Goal: Transaction & Acquisition: Register for event/course

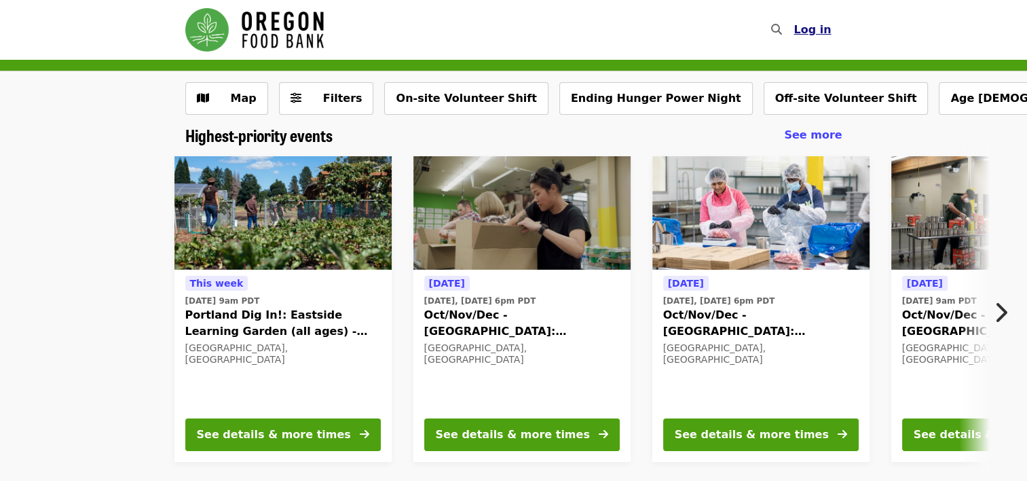
click at [815, 35] on span "Log in" at bounding box center [812, 29] width 37 height 13
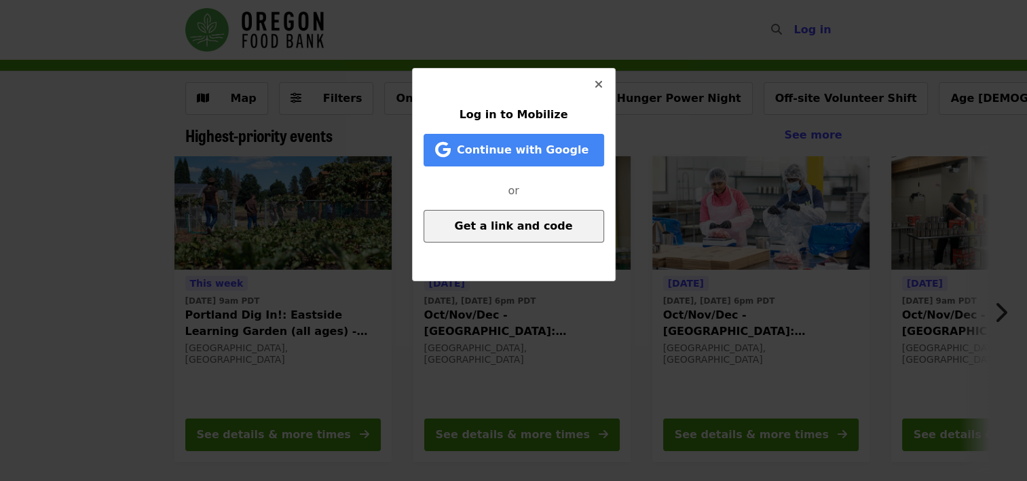
click at [532, 225] on span "Get a link and code" at bounding box center [513, 225] width 118 height 13
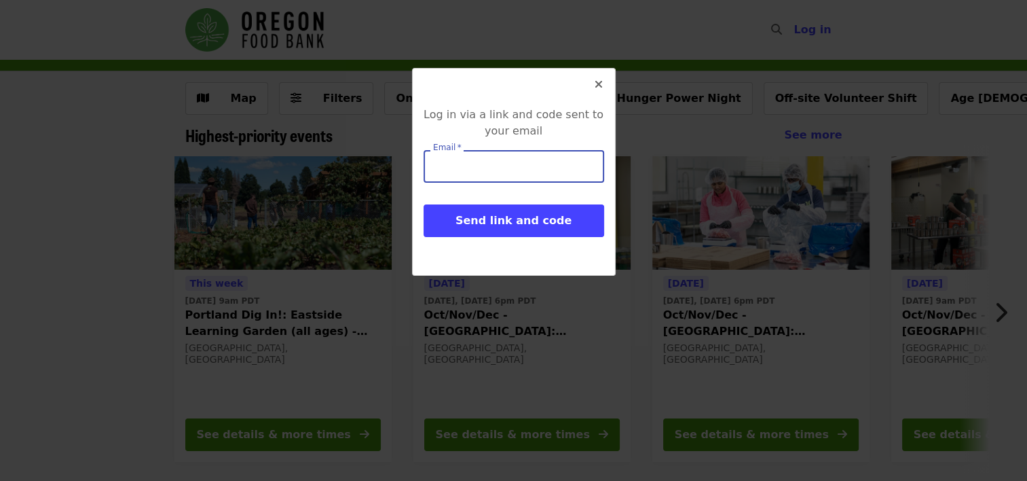
click at [538, 172] on input "Email   *" at bounding box center [514, 166] width 181 height 33
type input "**********"
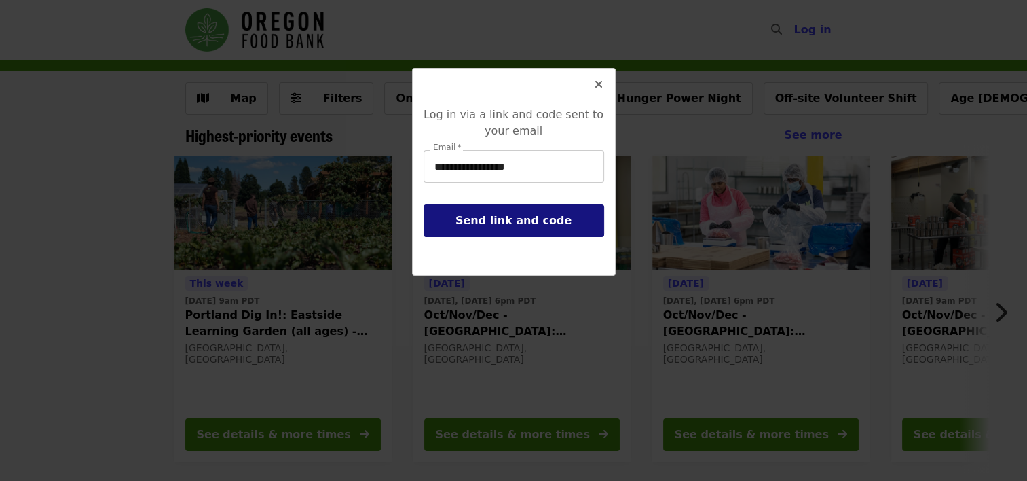
click at [527, 215] on span "Send link and code" at bounding box center [513, 220] width 116 height 13
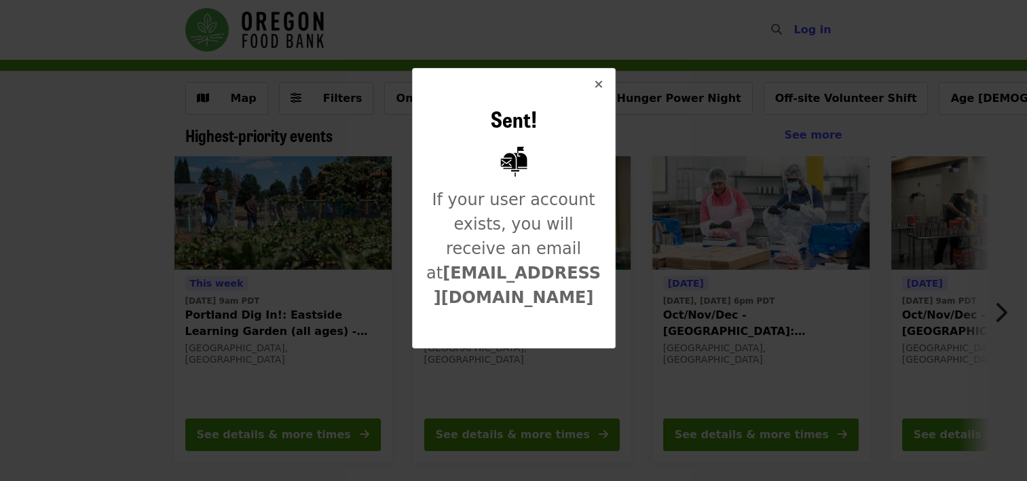
click at [602, 84] on icon "times icon" at bounding box center [599, 84] width 8 height 13
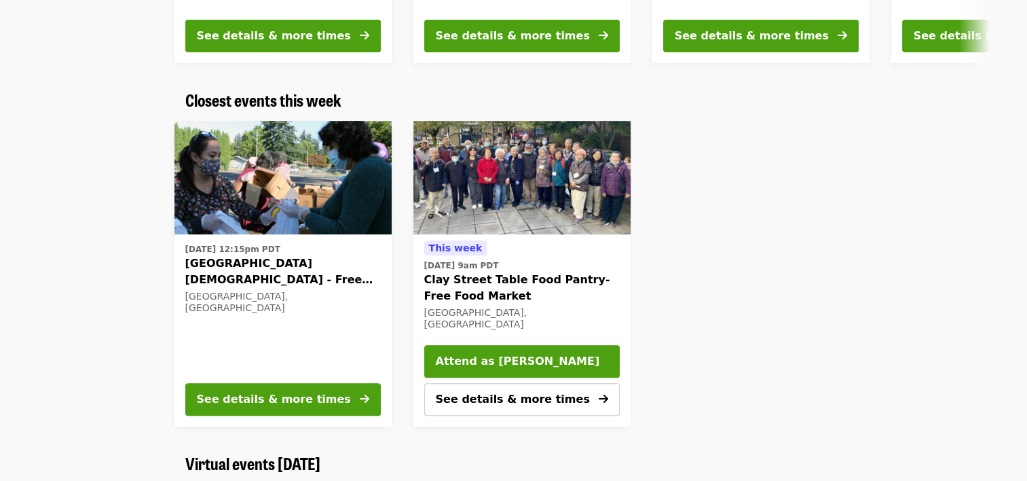
scroll to position [78, 0]
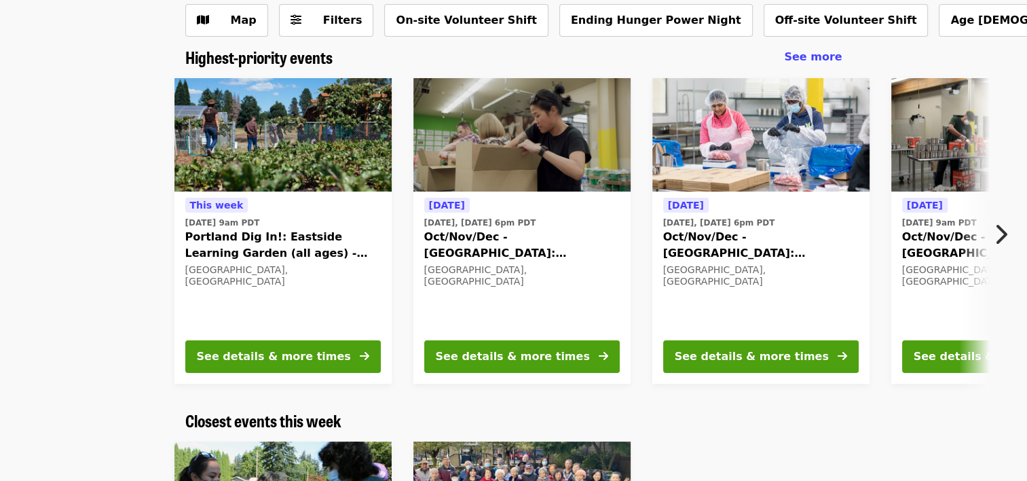
click at [992, 237] on button "Next item" at bounding box center [1004, 234] width 45 height 38
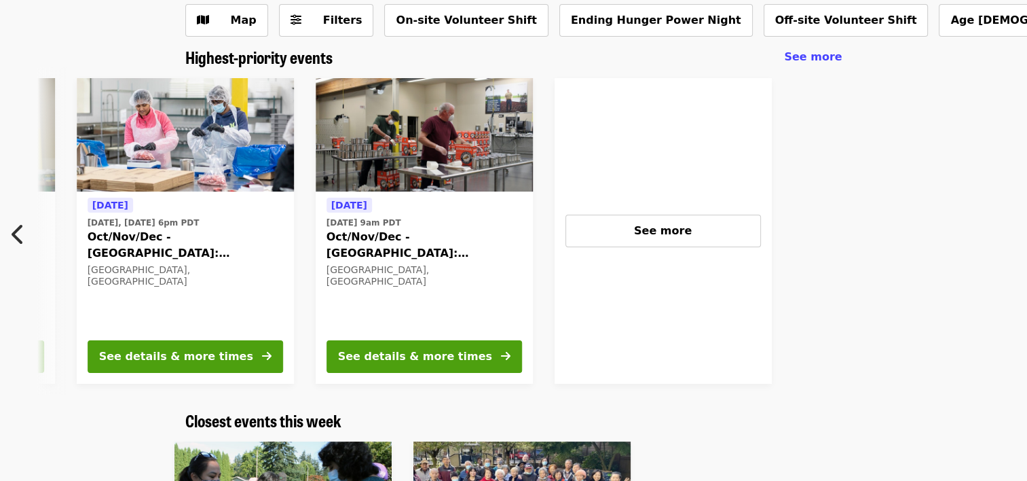
scroll to position [0, 608]
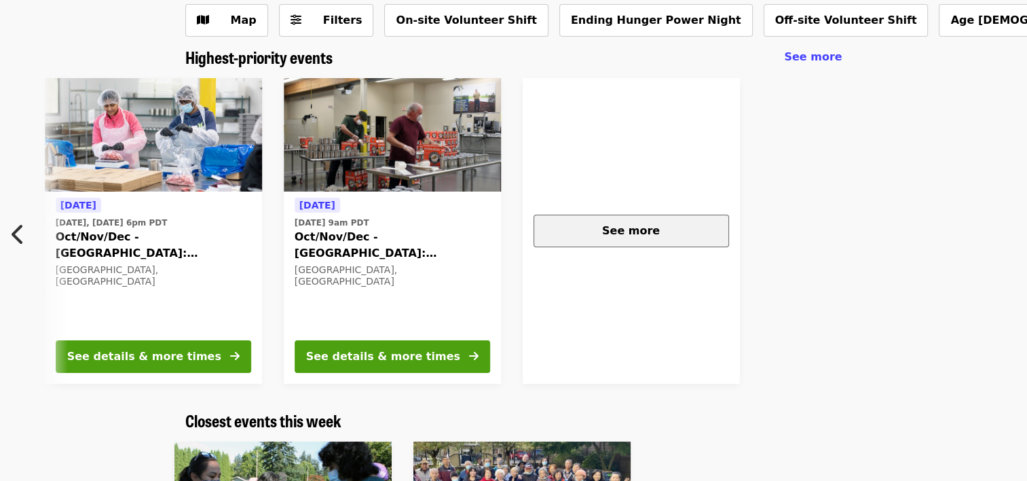
click at [678, 236] on div "See more" at bounding box center [631, 231] width 172 height 16
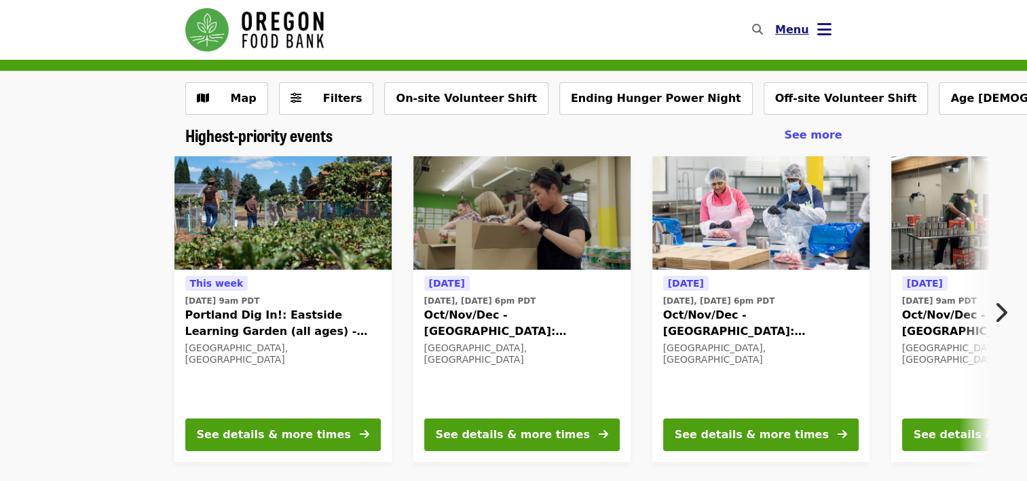
click at [819, 29] on icon "bars icon" at bounding box center [824, 30] width 14 height 20
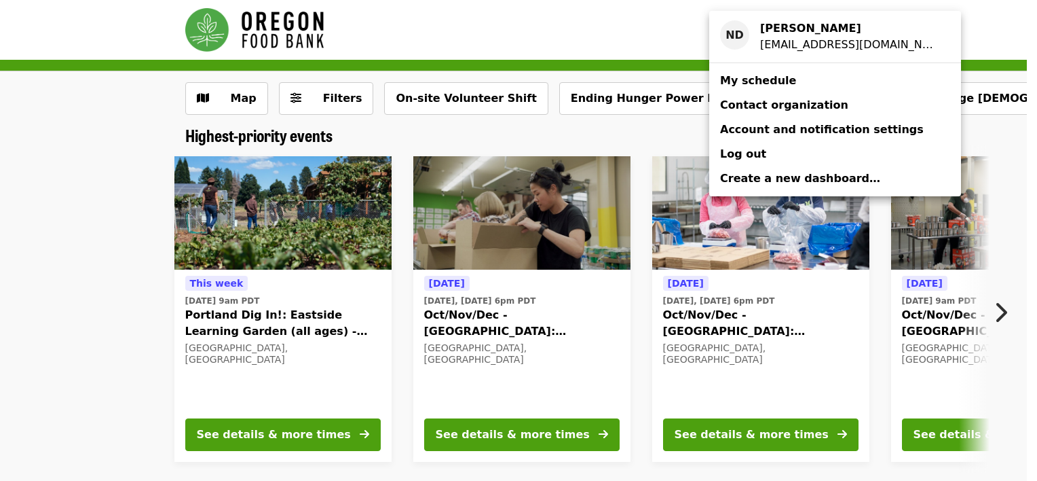
click at [756, 84] on span "My schedule" at bounding box center [758, 80] width 76 height 13
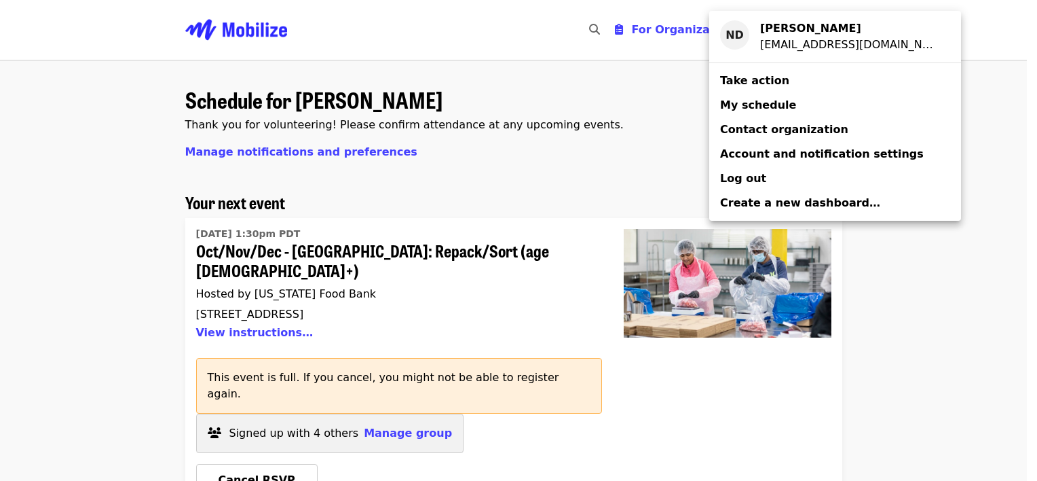
click at [601, 174] on div "Account menu" at bounding box center [518, 240] width 1037 height 481
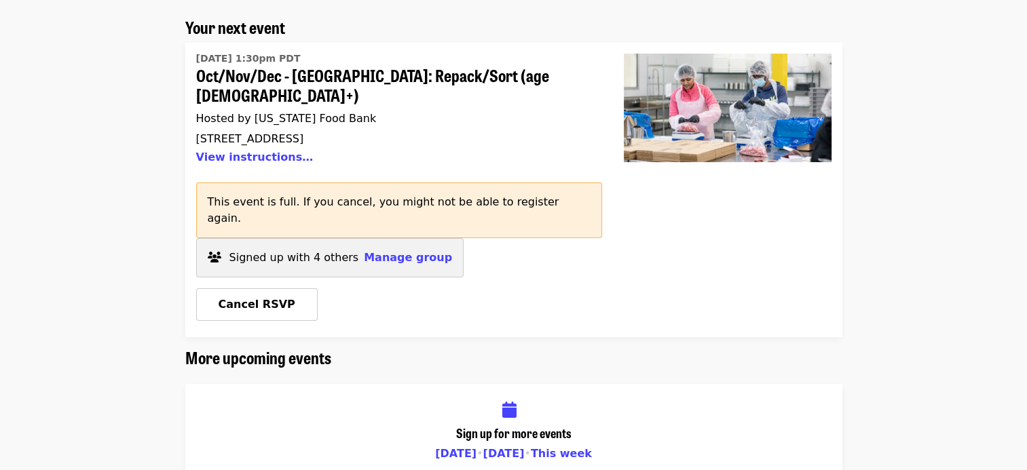
scroll to position [164, 0]
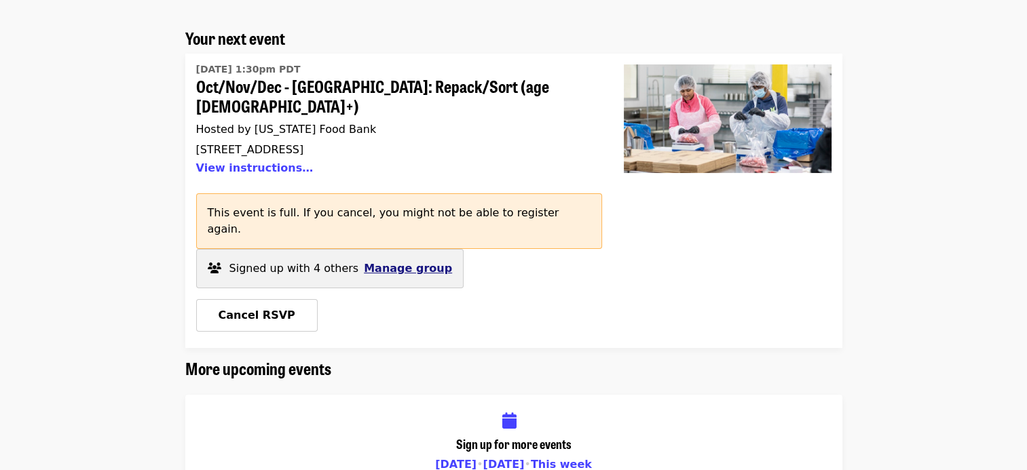
click at [395, 262] on span "Manage group" at bounding box center [408, 268] width 88 height 13
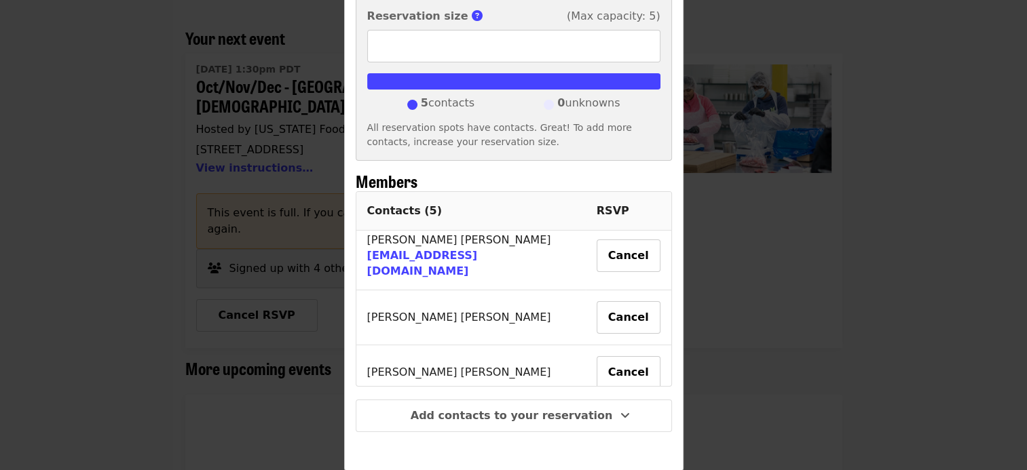
scroll to position [160, 0]
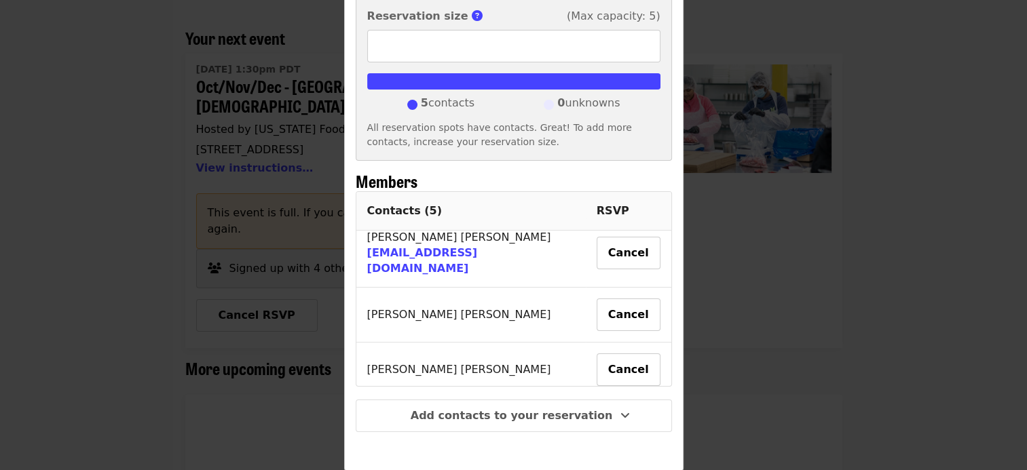
click at [857, 356] on div "Group details Hi, Nelson! You and 4 others have reserved spots for this upcomin…" at bounding box center [513, 235] width 1027 height 470
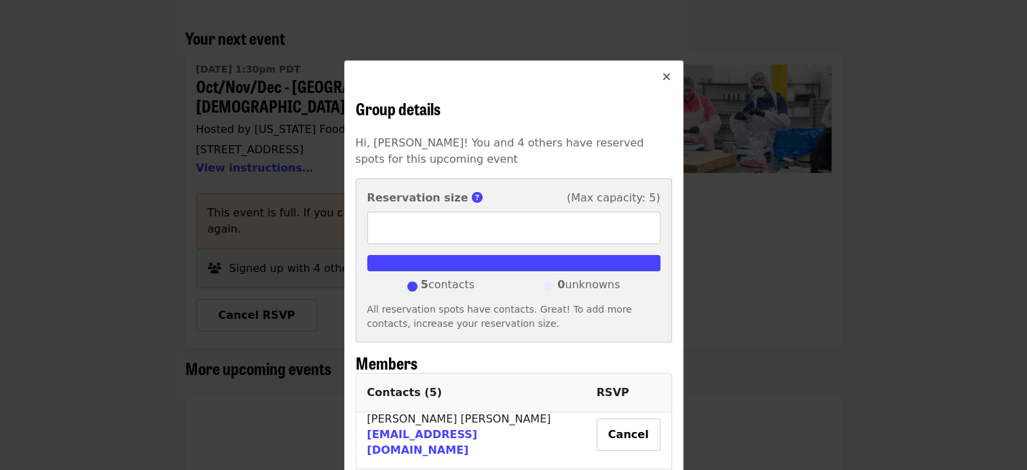
scroll to position [0, 0]
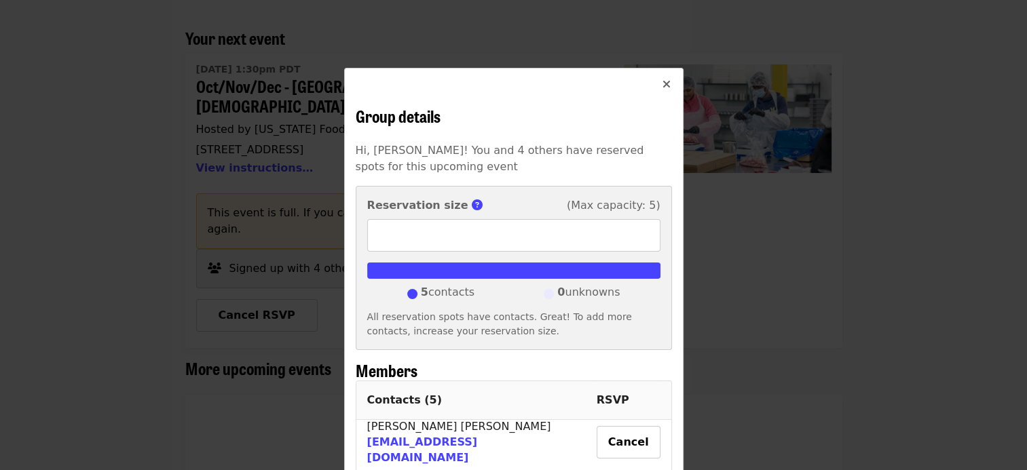
click at [663, 83] on icon "times icon" at bounding box center [667, 84] width 8 height 13
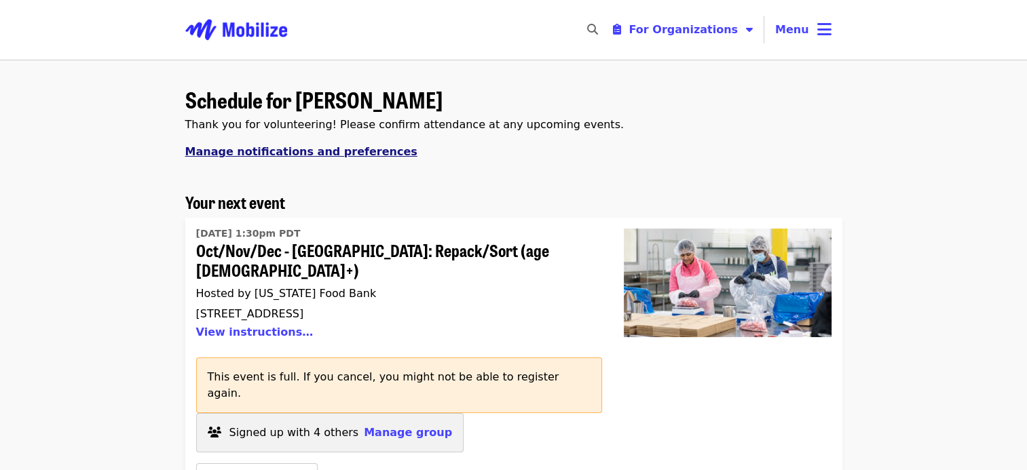
click at [373, 152] on span "Manage notifications and preferences" at bounding box center [301, 151] width 232 height 13
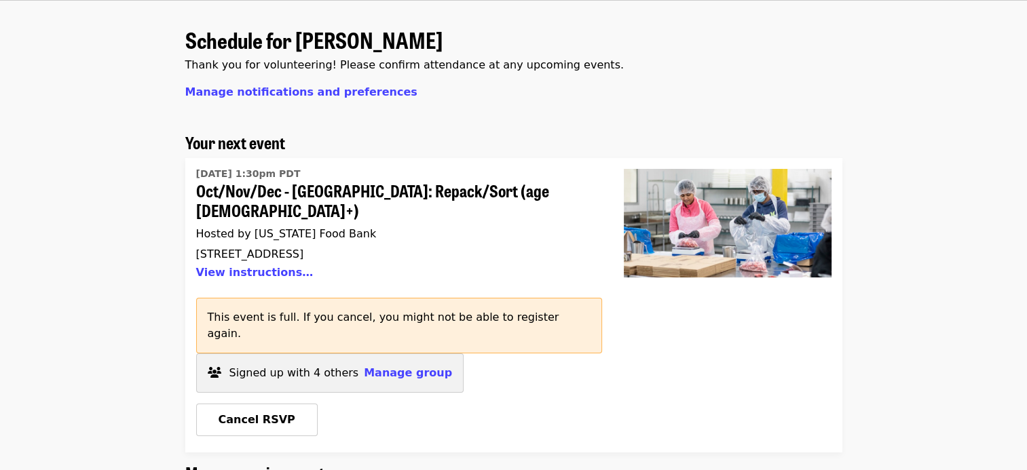
scroll to position [62, 0]
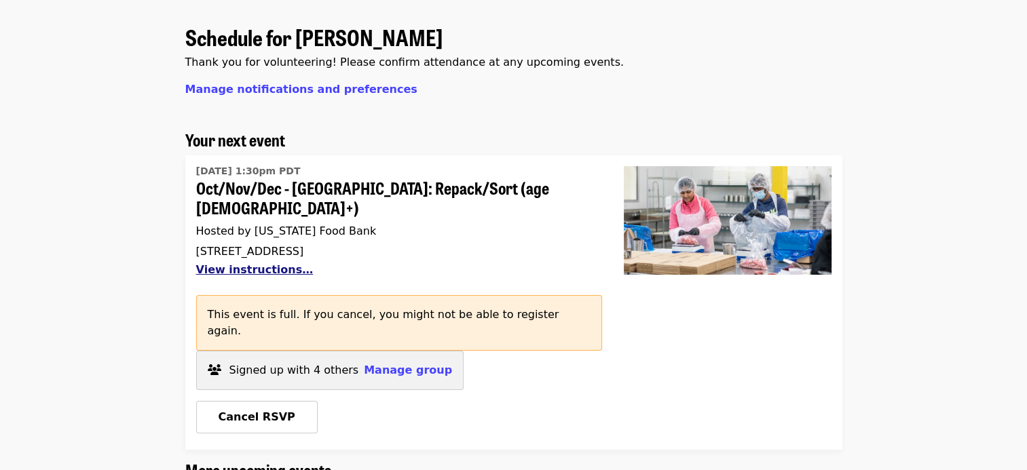
click at [261, 263] on button "View instructions…" at bounding box center [254, 269] width 117 height 13
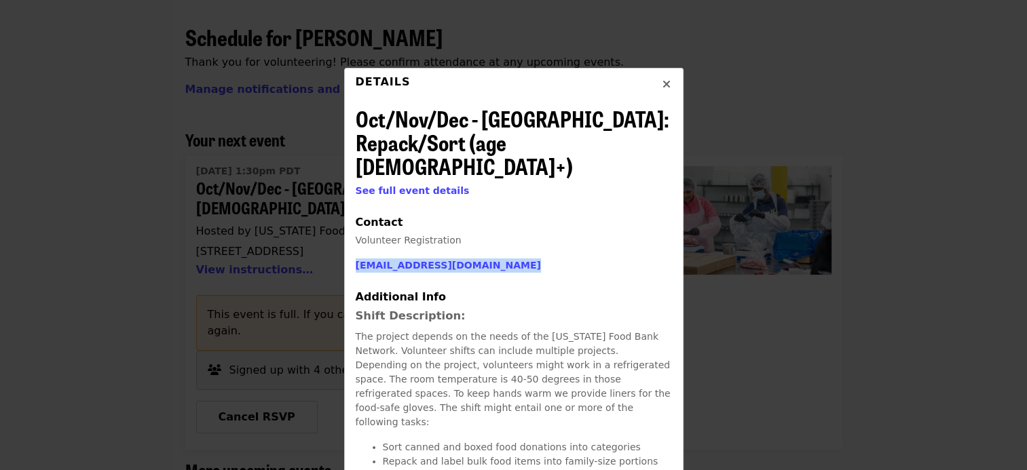
drag, startPoint x: 496, startPoint y: 242, endPoint x: 348, endPoint y: 239, distance: 147.3
copy link "volunteer@oregonfoodbank.org"
click at [664, 84] on icon "times icon" at bounding box center [667, 84] width 8 height 13
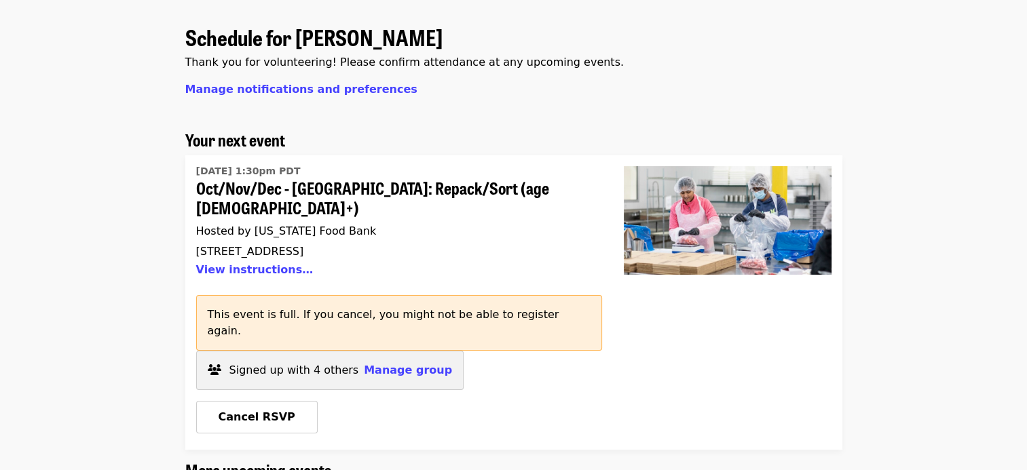
scroll to position [0, 0]
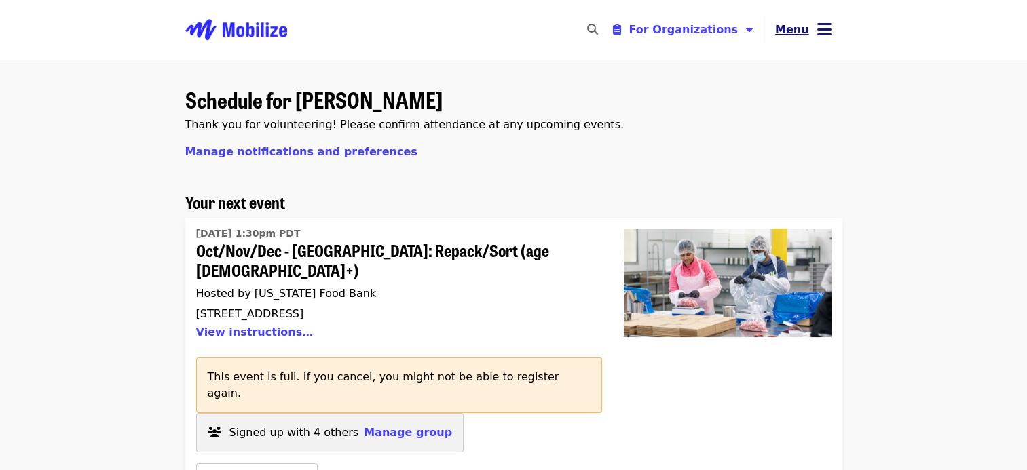
click at [825, 27] on icon "bars icon" at bounding box center [824, 30] width 14 height 20
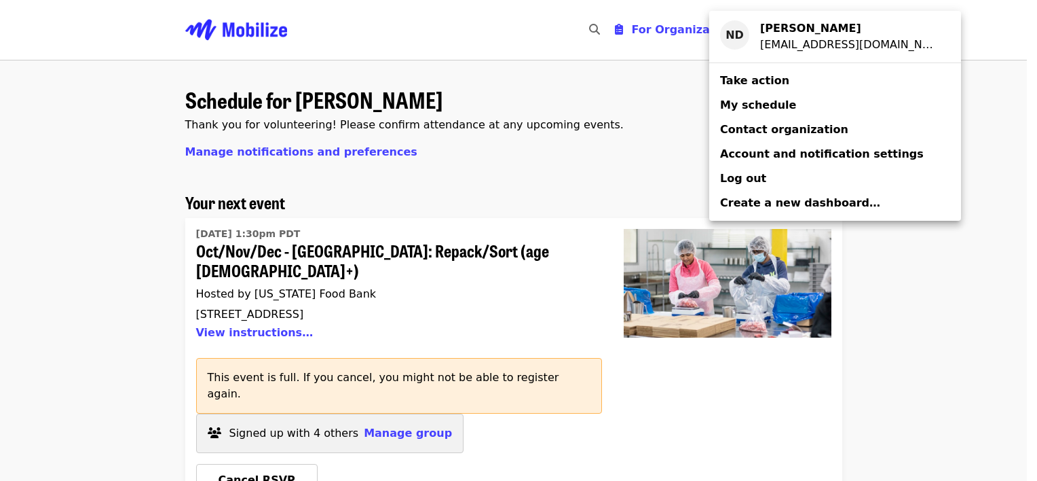
click at [771, 99] on span "My schedule" at bounding box center [758, 104] width 76 height 13
click at [749, 106] on span "My schedule" at bounding box center [758, 104] width 76 height 13
click at [988, 119] on div "Account menu" at bounding box center [518, 240] width 1037 height 481
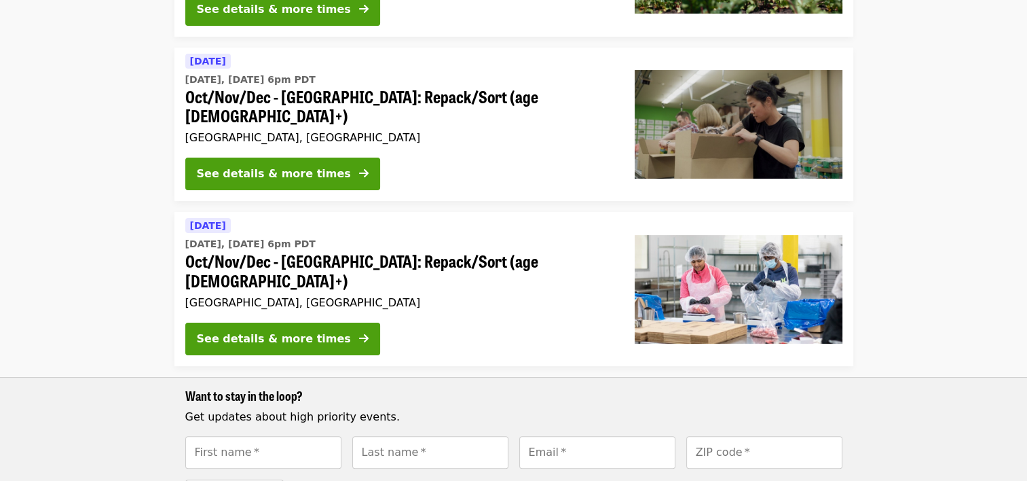
scroll to position [274, 0]
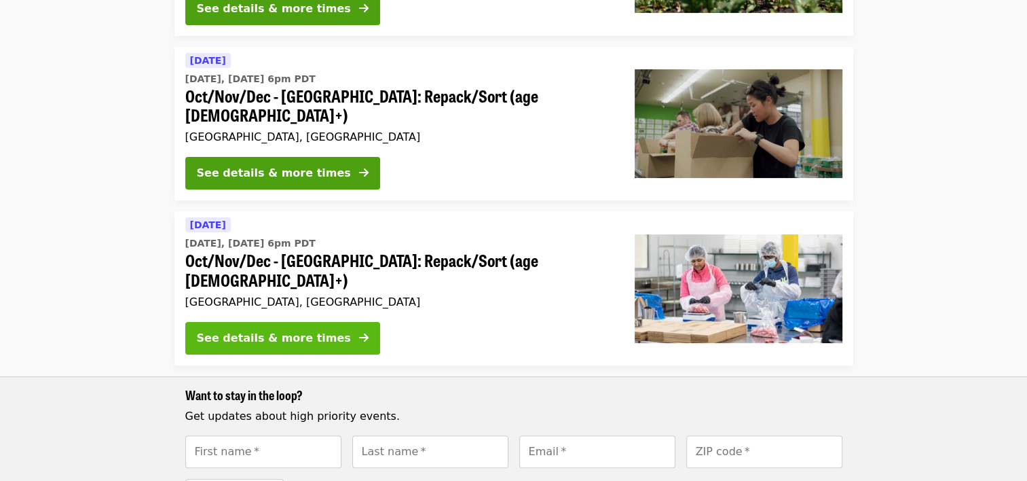
click at [320, 322] on button "See details & more times" at bounding box center [282, 338] width 195 height 33
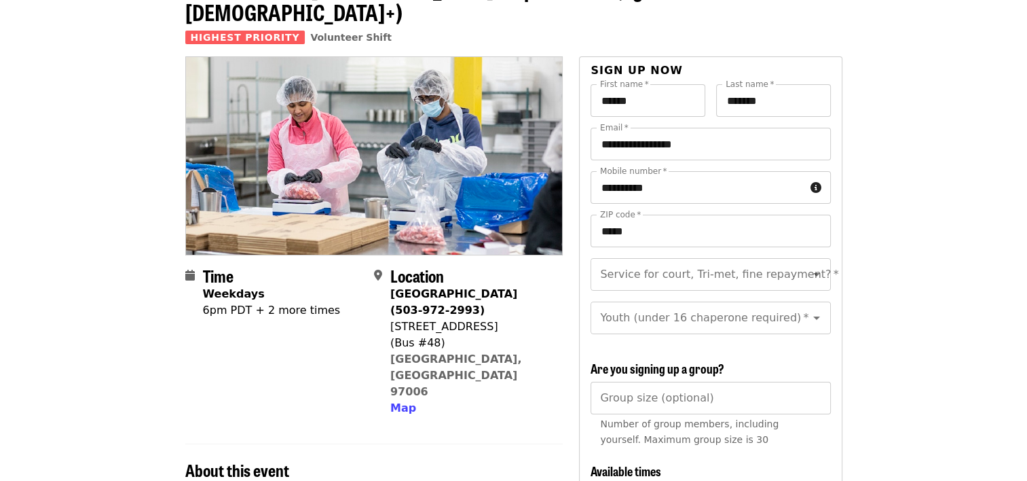
scroll to position [136, 0]
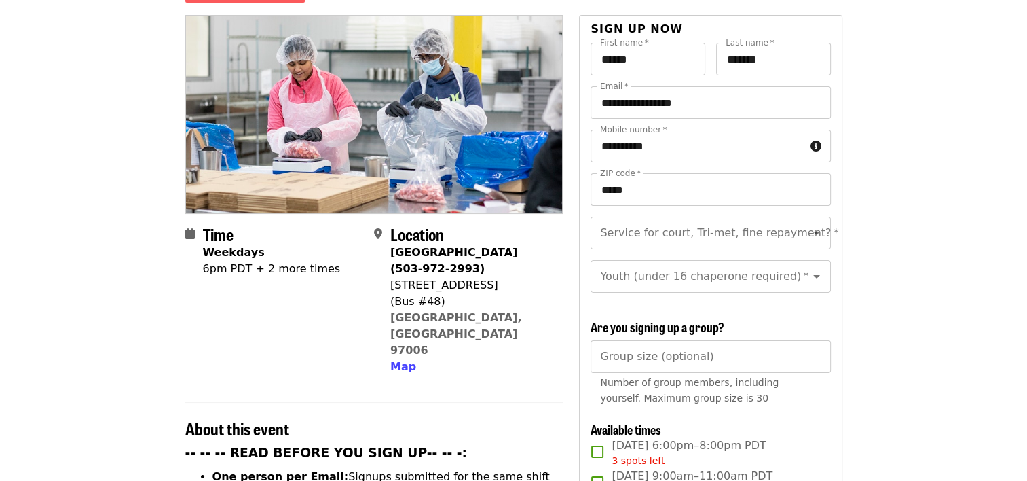
click at [300, 261] on div "6pm PDT + 2 more times" at bounding box center [272, 269] width 138 height 16
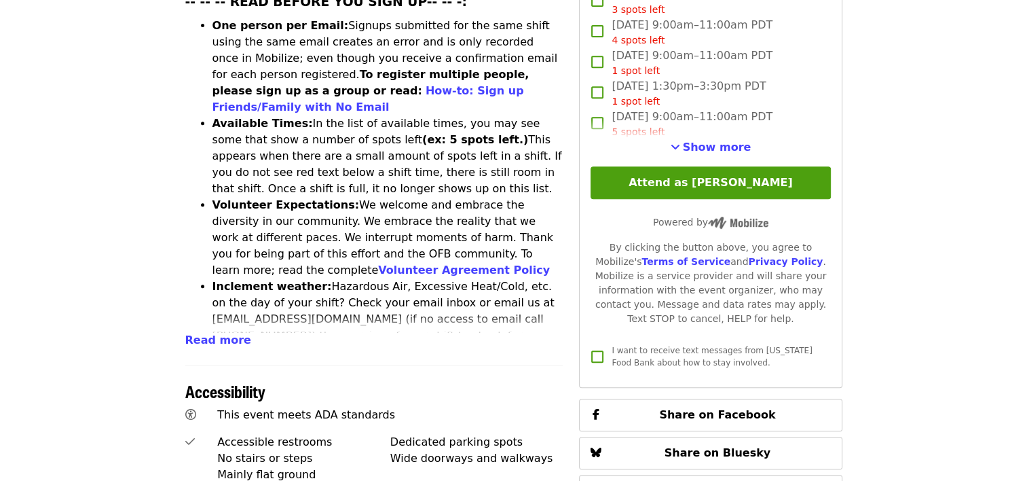
scroll to position [589, 0]
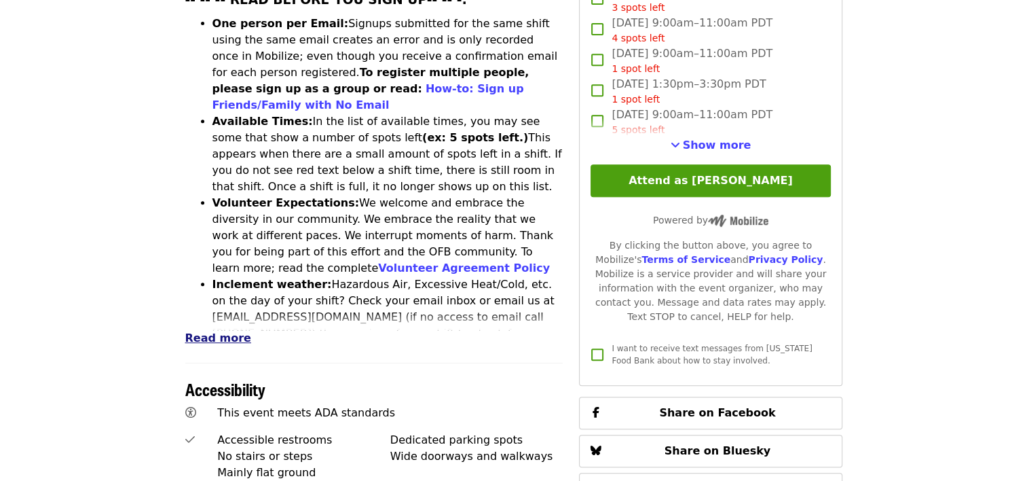
click at [210, 331] on span "Read more" at bounding box center [218, 337] width 66 height 13
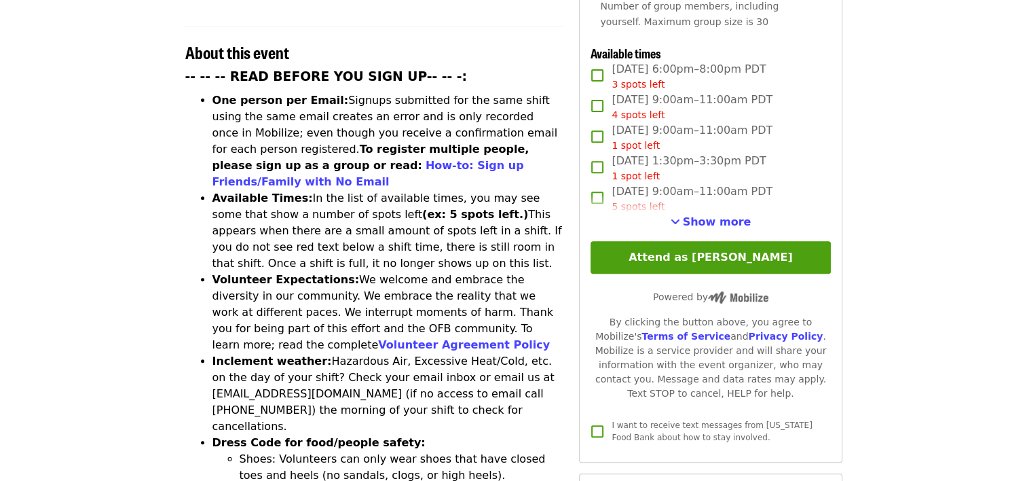
scroll to position [510, 0]
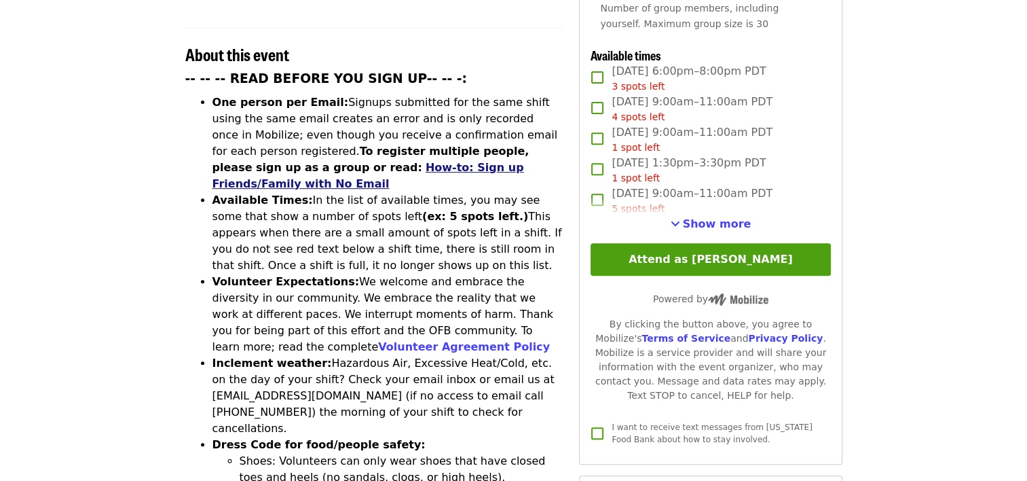
click at [524, 161] on link "How-to: Sign up Friends/Family with No Email" at bounding box center [368, 175] width 312 height 29
